Goal: Task Accomplishment & Management: Use online tool/utility

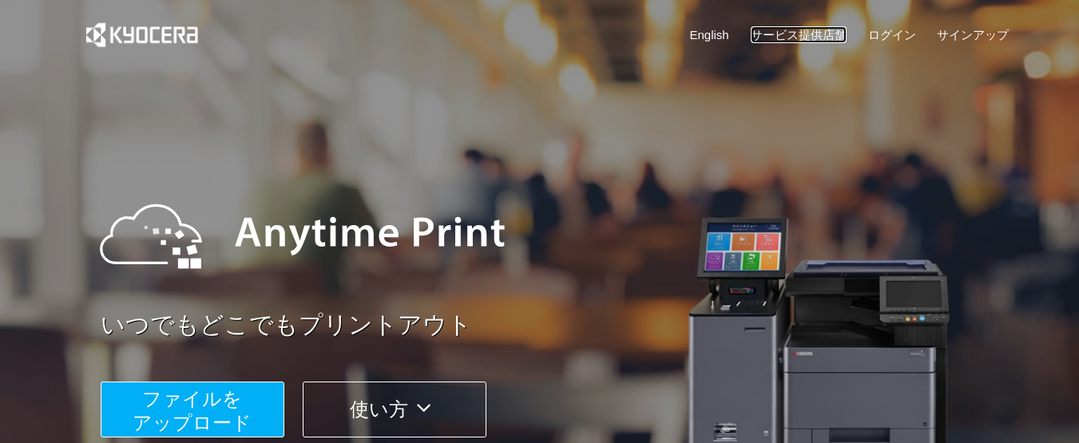
click at [815, 36] on link "サービス提供店舗" at bounding box center [799, 34] width 96 height 17
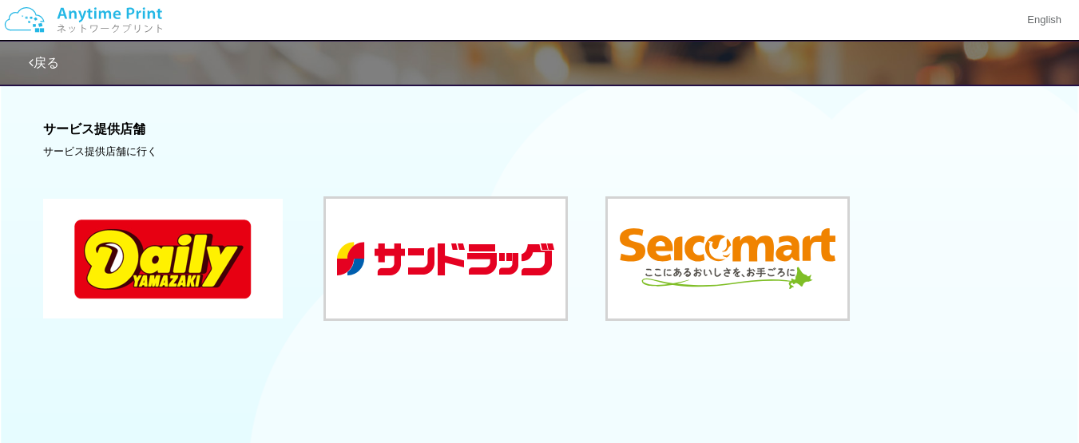
click at [157, 315] on button at bounding box center [163, 259] width 240 height 120
click at [48, 69] on link "戻る" at bounding box center [44, 63] width 30 height 14
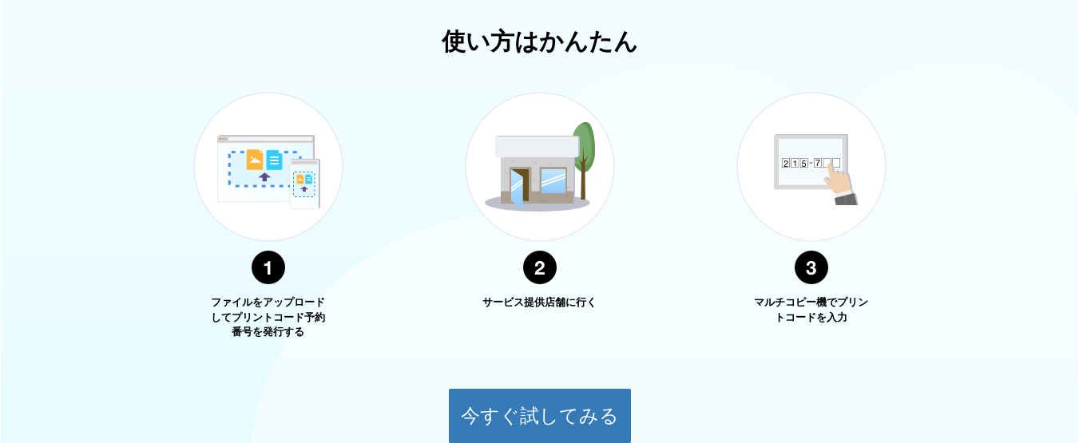
scroll to position [585, 0]
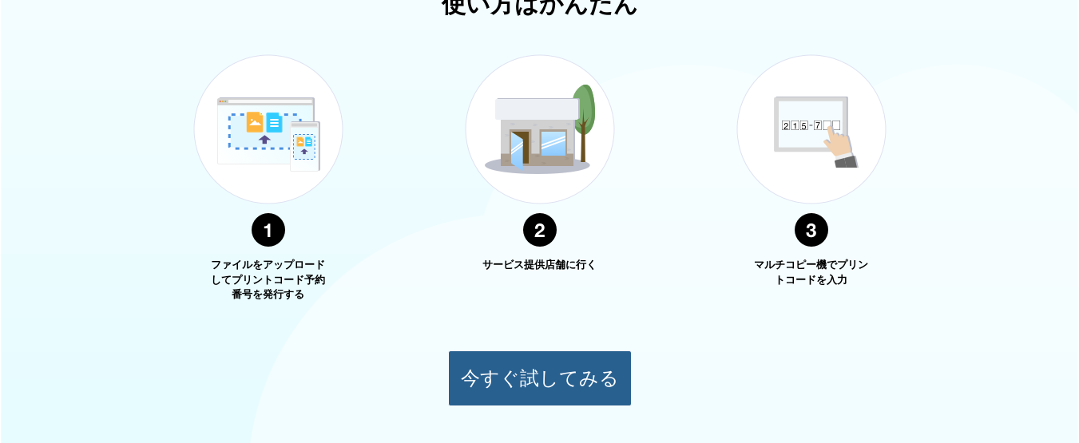
click at [502, 402] on button "今すぐ試してみる" at bounding box center [540, 379] width 184 height 56
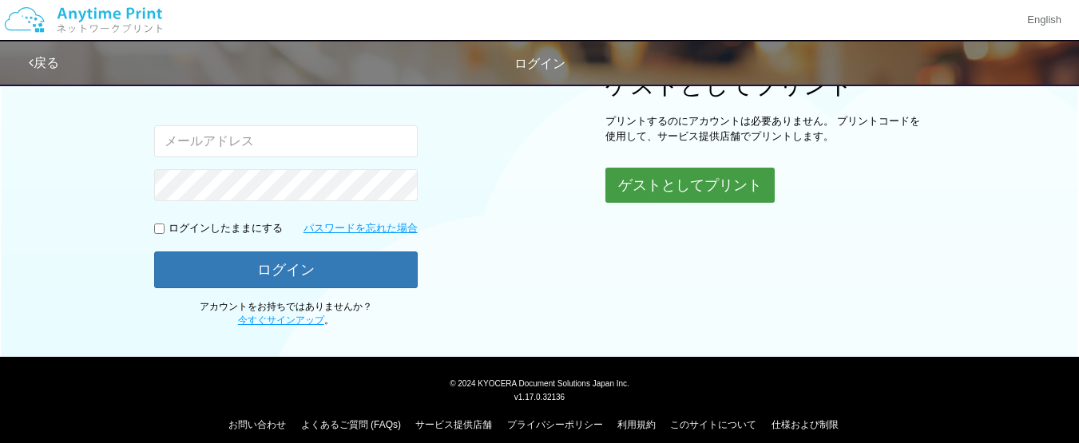
click at [753, 191] on button "ゲストとしてプリント" at bounding box center [689, 185] width 169 height 35
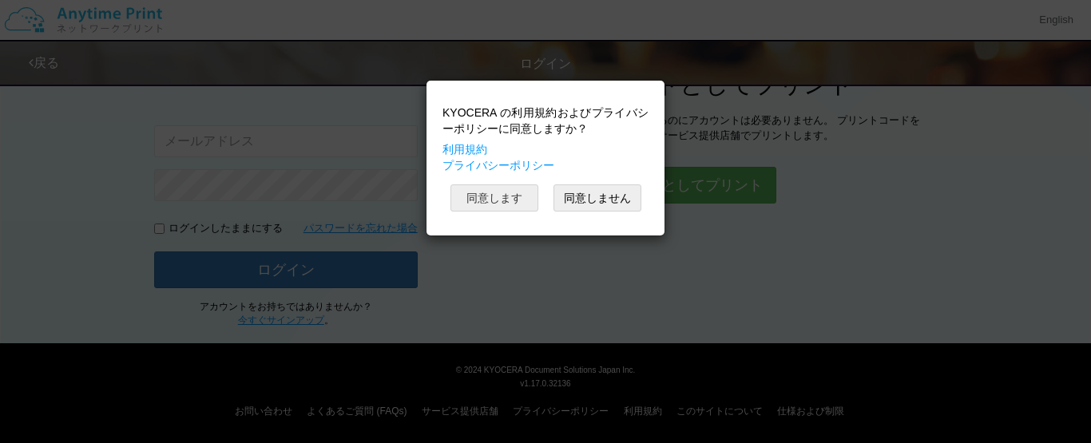
click at [518, 200] on button "同意します" at bounding box center [494, 197] width 88 height 27
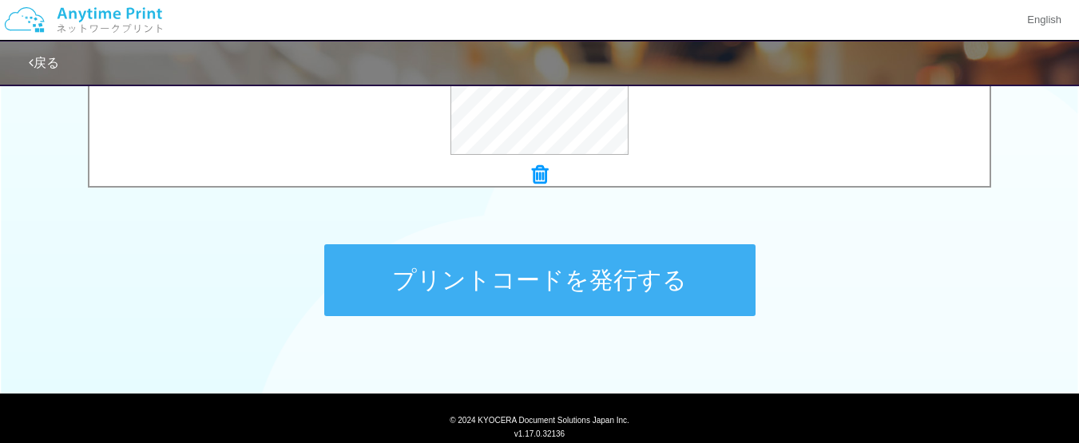
scroll to position [740, 0]
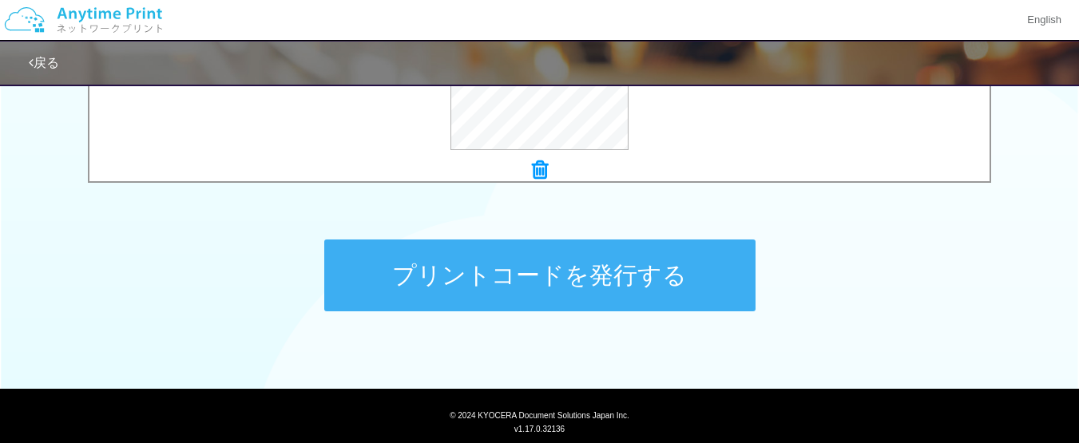
click at [712, 264] on button "プリントコードを発行する" at bounding box center [539, 276] width 431 height 72
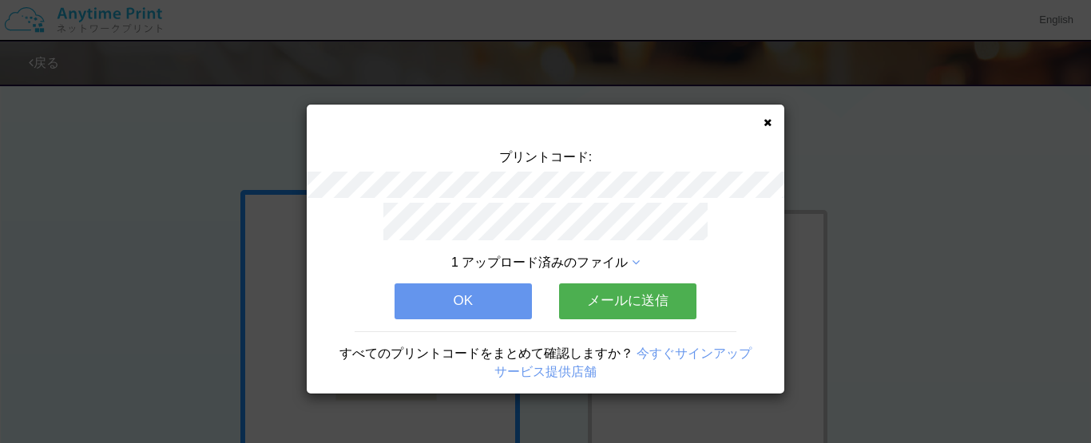
click at [664, 304] on button "メールに送信" at bounding box center [627, 301] width 137 height 35
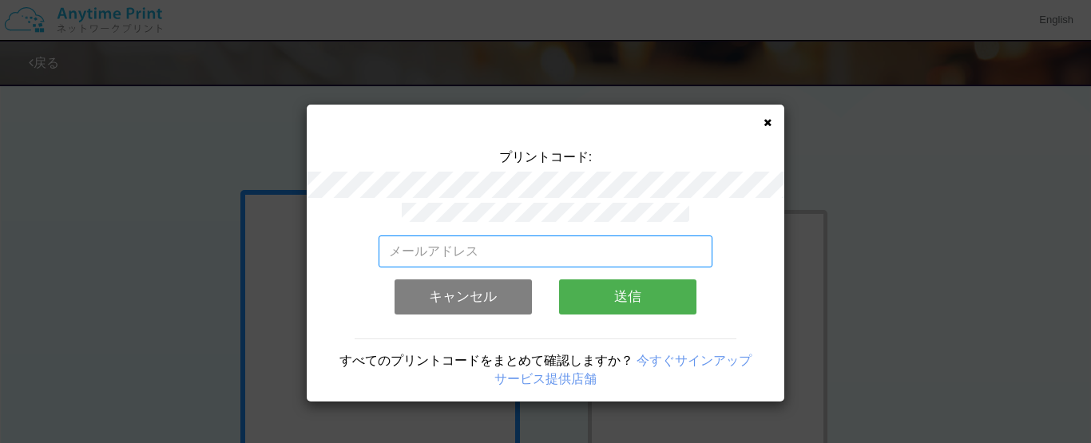
click at [559, 240] on input "email" at bounding box center [546, 252] width 335 height 32
click at [561, 240] on input "ikimono.miwa58" at bounding box center [546, 252] width 335 height 32
type input "[EMAIL_ADDRESS][DOMAIN_NAME]"
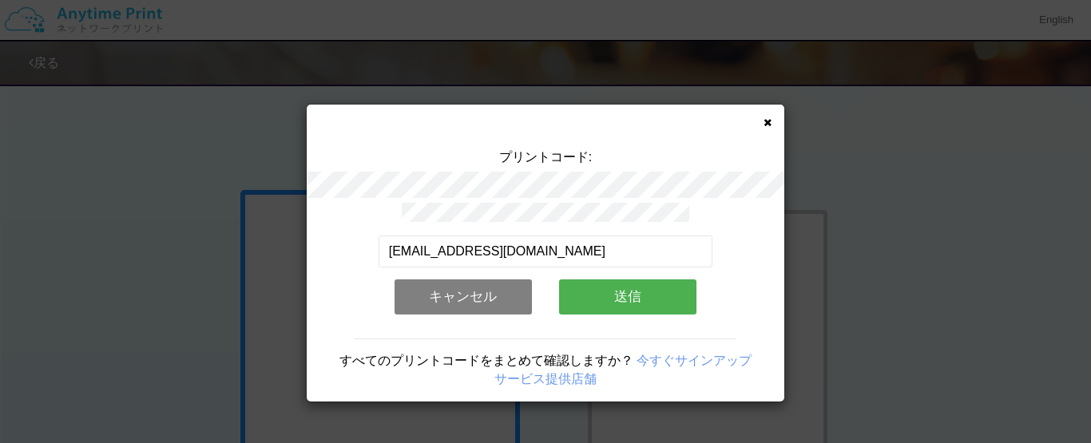
click at [609, 302] on button "送信" at bounding box center [627, 297] width 137 height 35
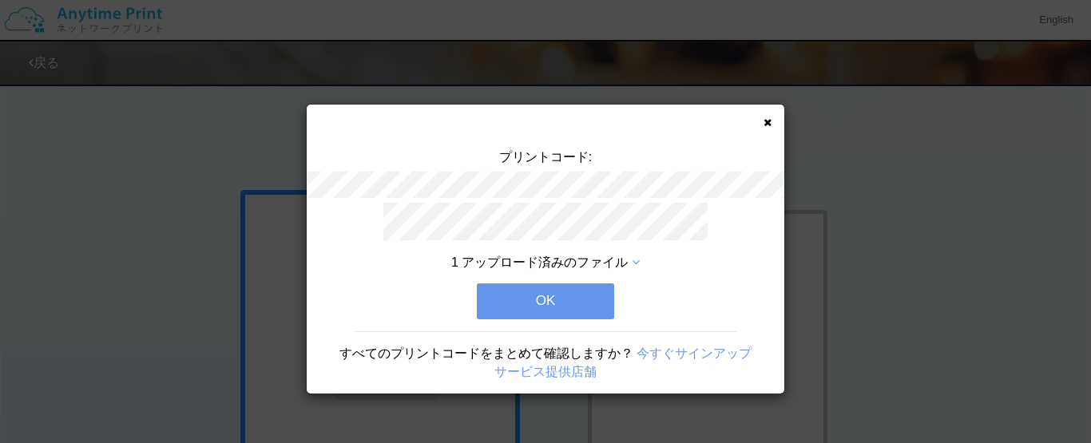
click at [593, 301] on button "OK" at bounding box center [545, 301] width 137 height 35
